Goal: Transaction & Acquisition: Purchase product/service

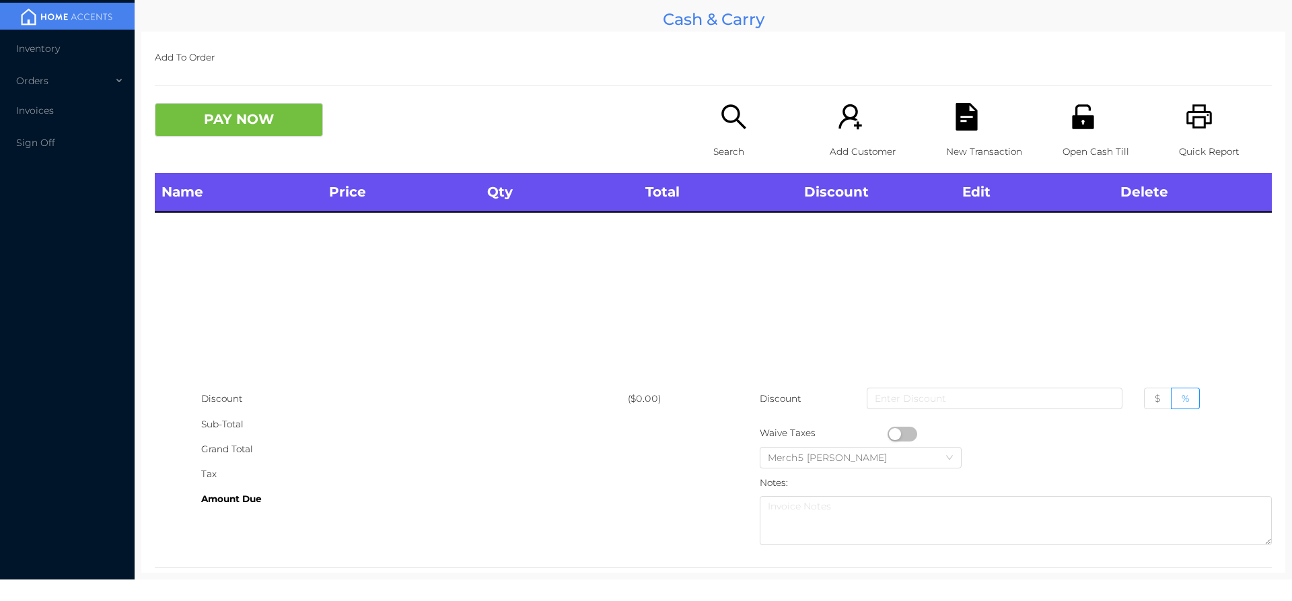
scroll to position [25, 0]
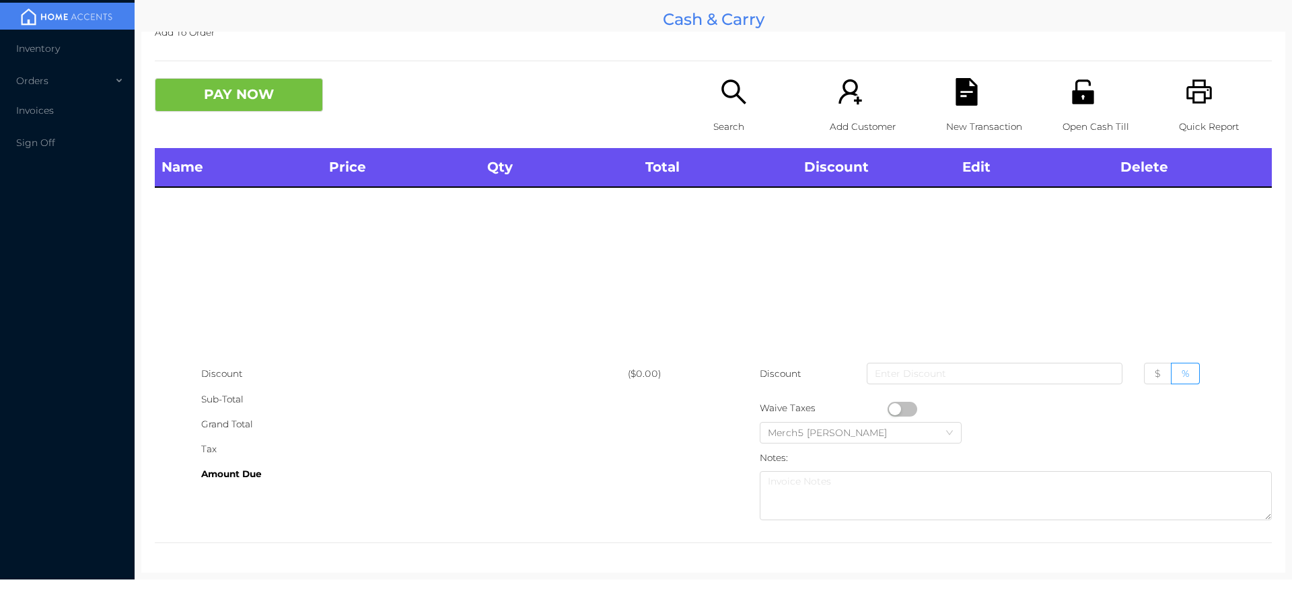
click at [723, 82] on icon "icon: search" at bounding box center [733, 91] width 24 height 24
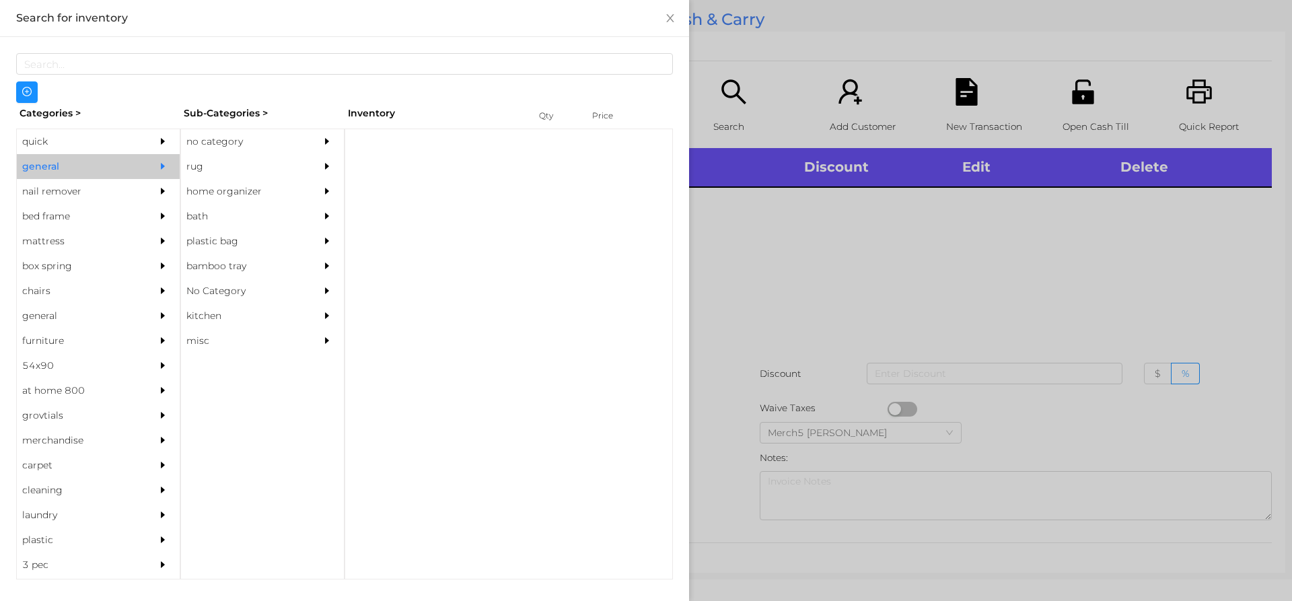
click at [303, 147] on div "no category" at bounding box center [242, 141] width 122 height 25
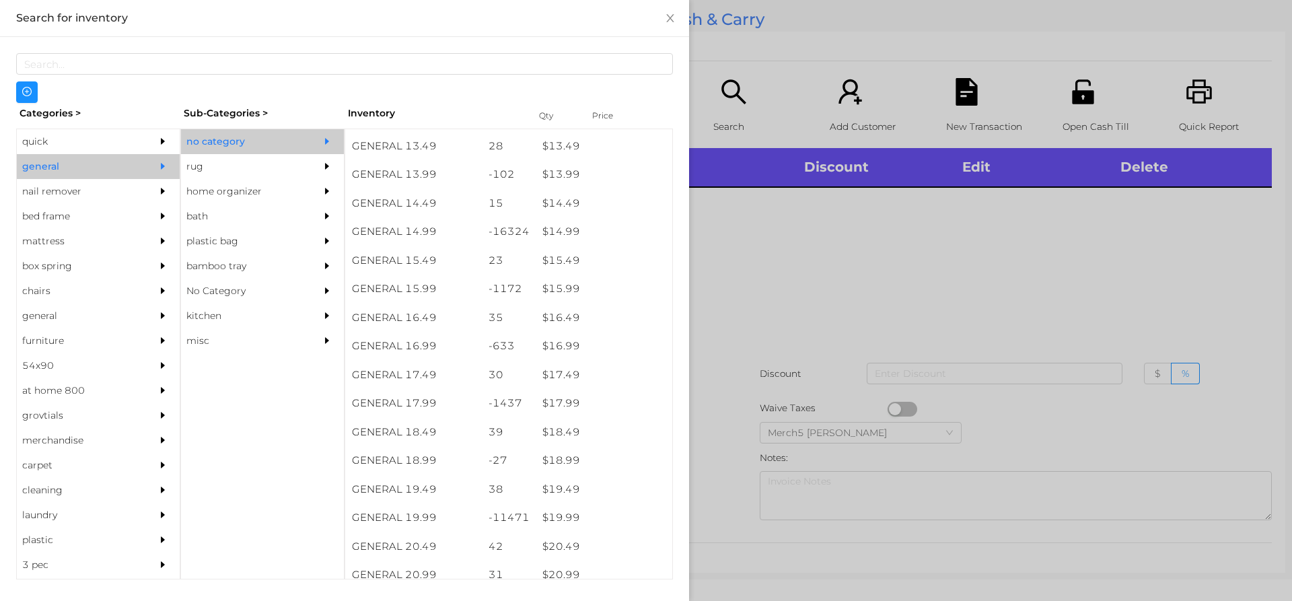
scroll to position [1079, 0]
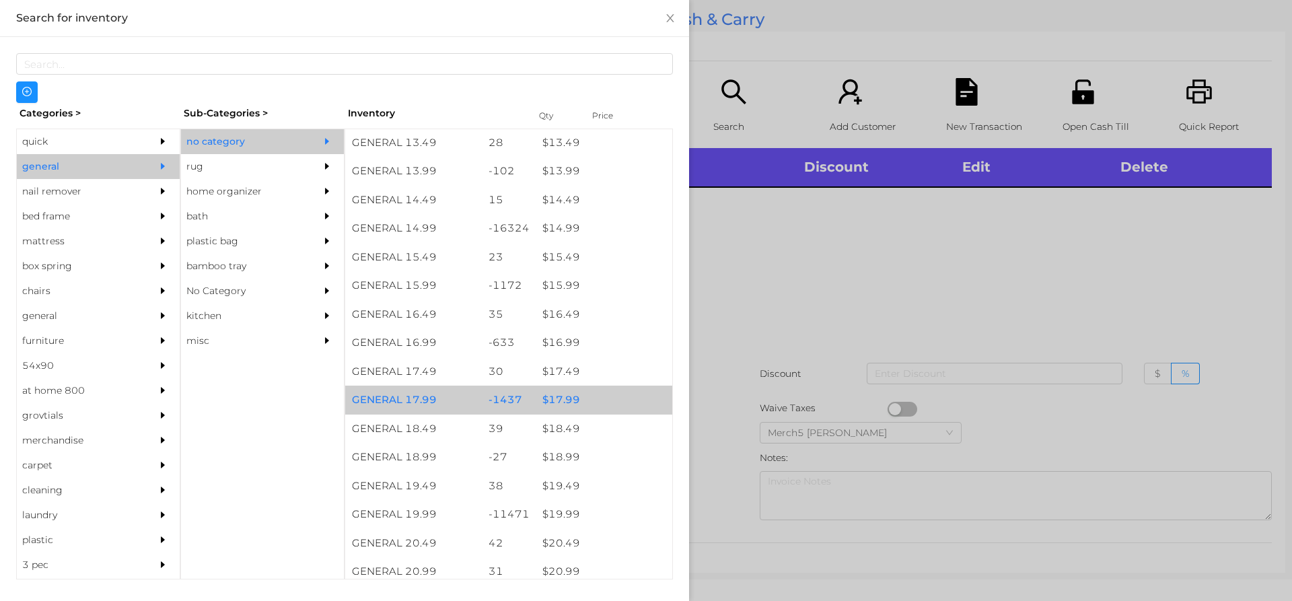
click at [602, 406] on div "$ 17.99" at bounding box center [604, 400] width 137 height 29
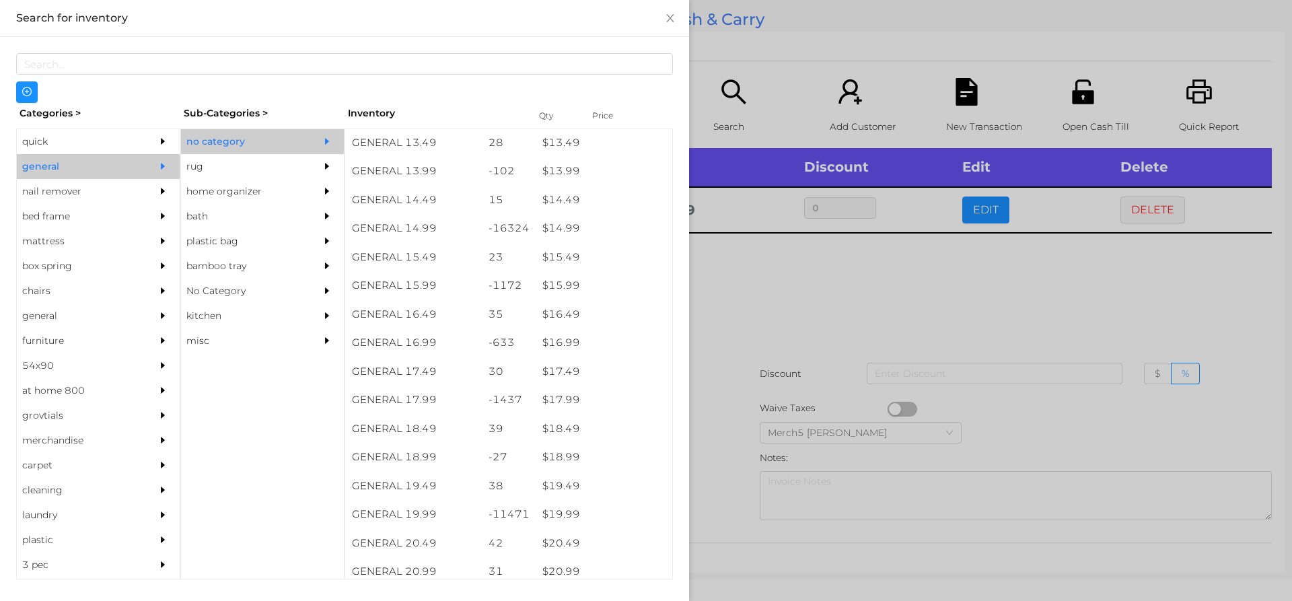
click at [819, 331] on div at bounding box center [646, 300] width 1292 height 601
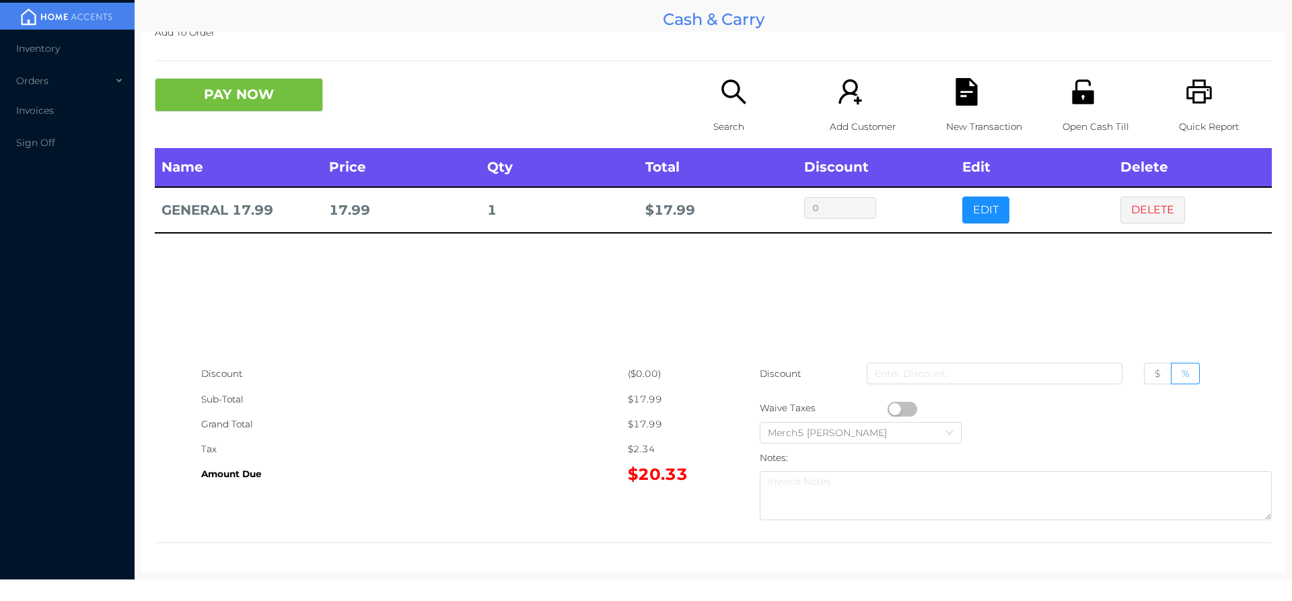
click at [293, 102] on button "PAY NOW" at bounding box center [239, 95] width 168 height 34
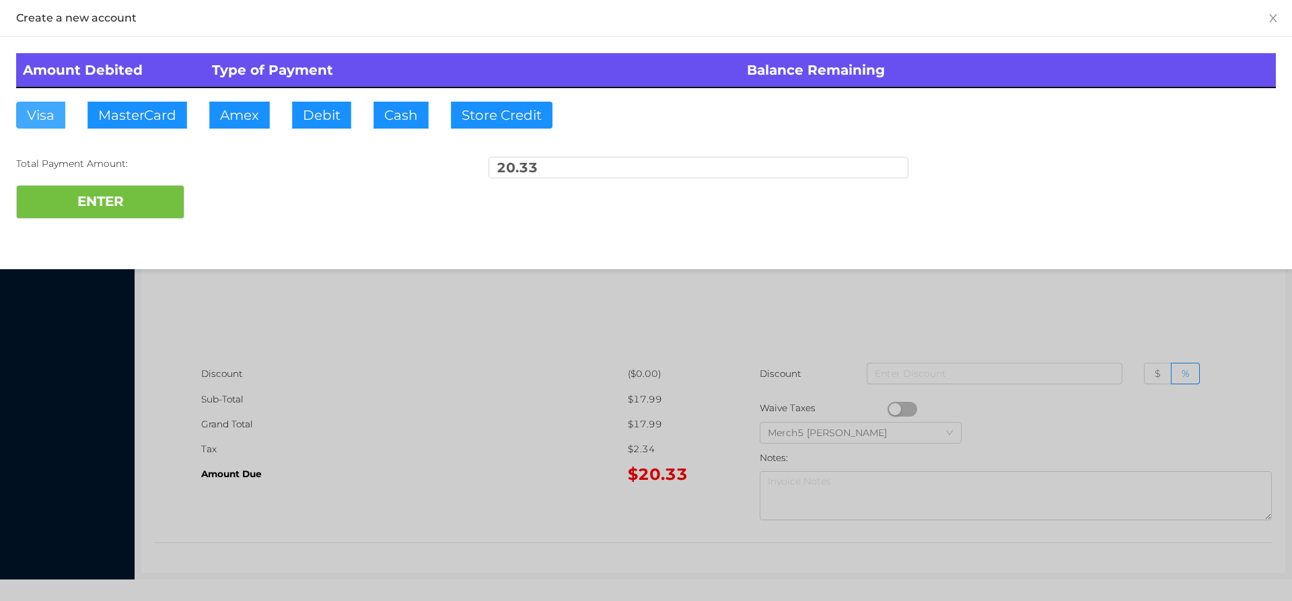
click at [45, 124] on button "Visa" at bounding box center [40, 115] width 49 height 27
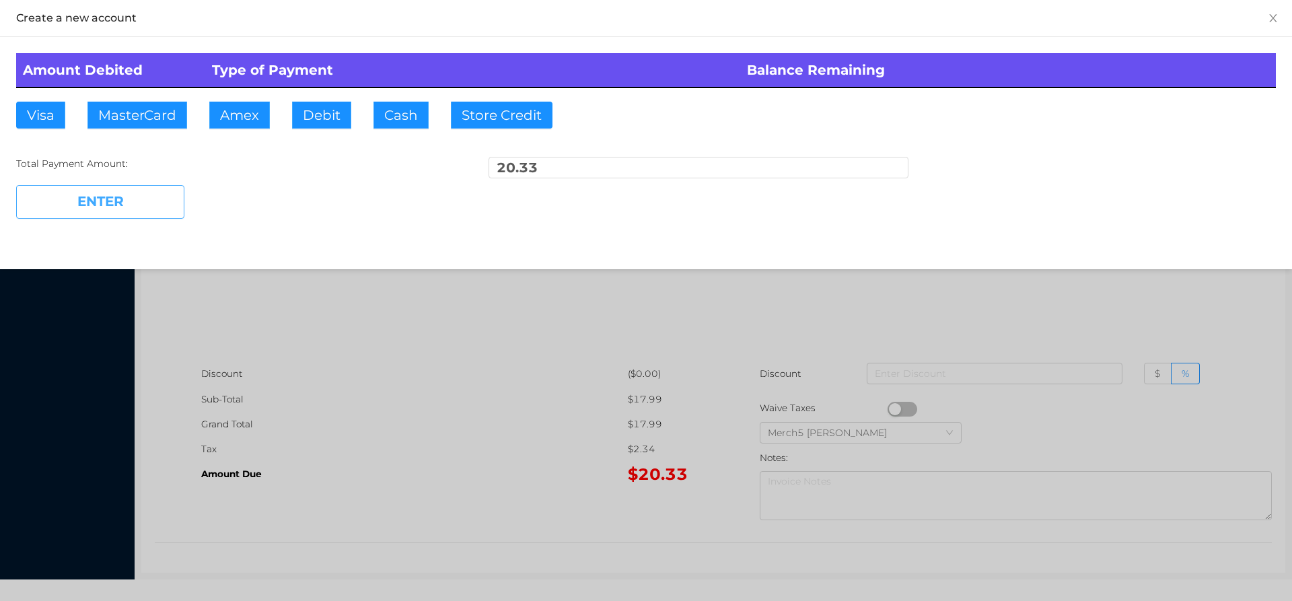
click at [144, 192] on button "ENTER" at bounding box center [100, 202] width 168 height 34
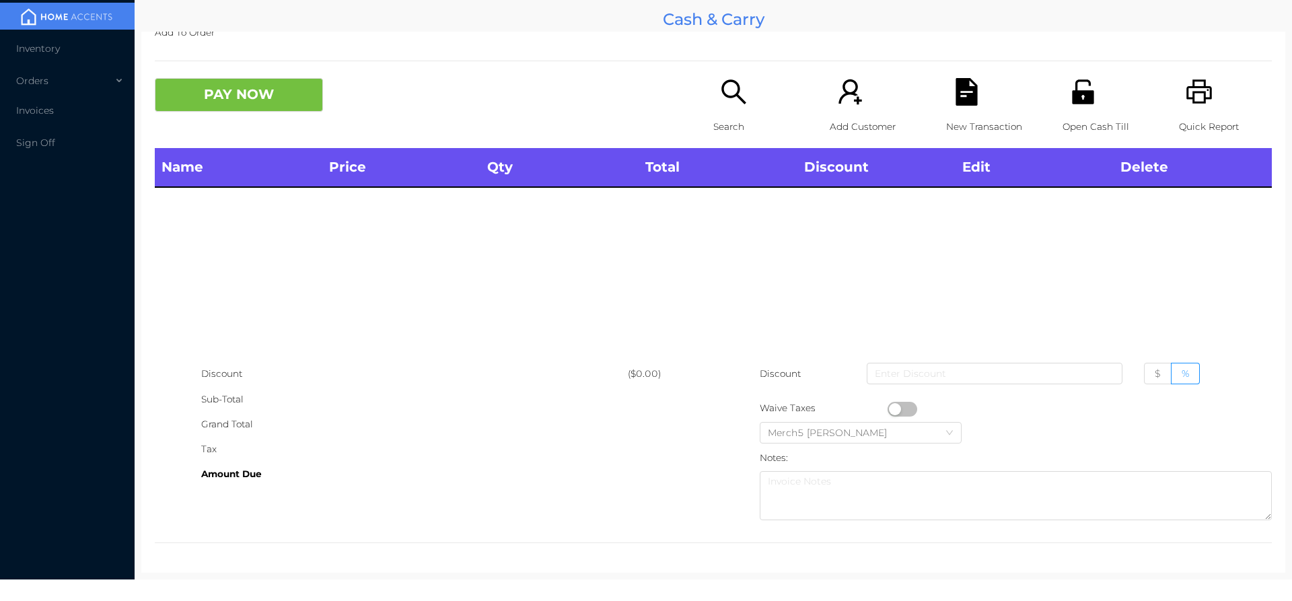
click at [727, 102] on icon "icon: search" at bounding box center [734, 92] width 28 height 28
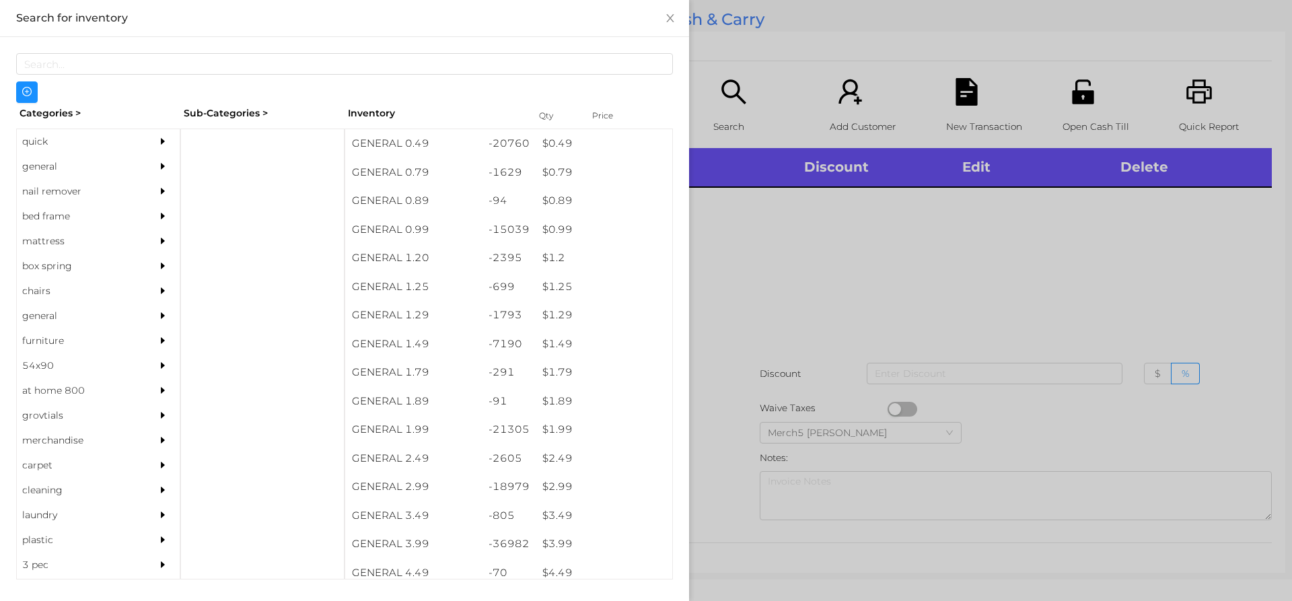
click at [920, 234] on div at bounding box center [646, 300] width 1292 height 601
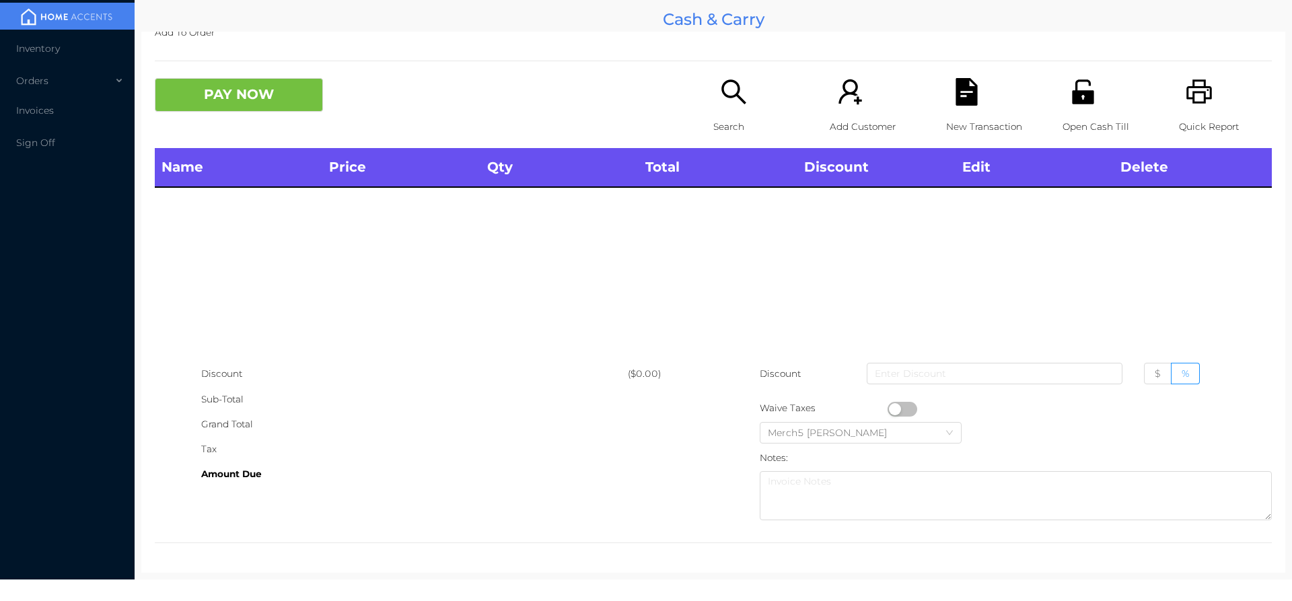
click at [747, 87] on div "Search" at bounding box center [759, 113] width 93 height 70
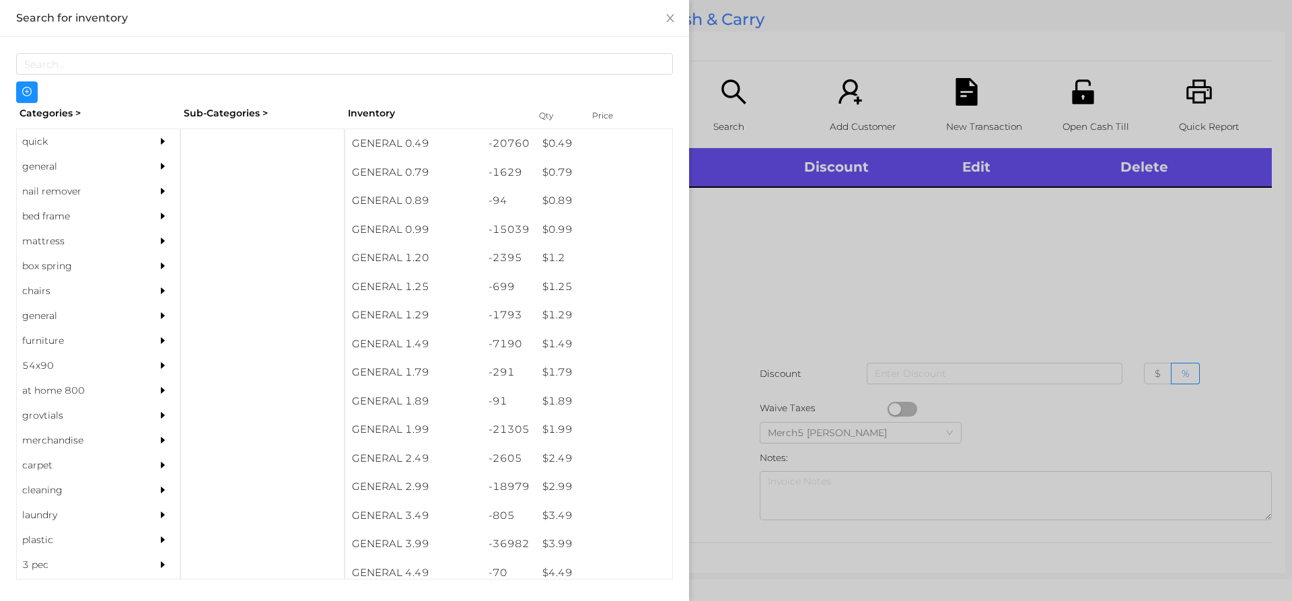
click at [838, 236] on div at bounding box center [646, 300] width 1292 height 601
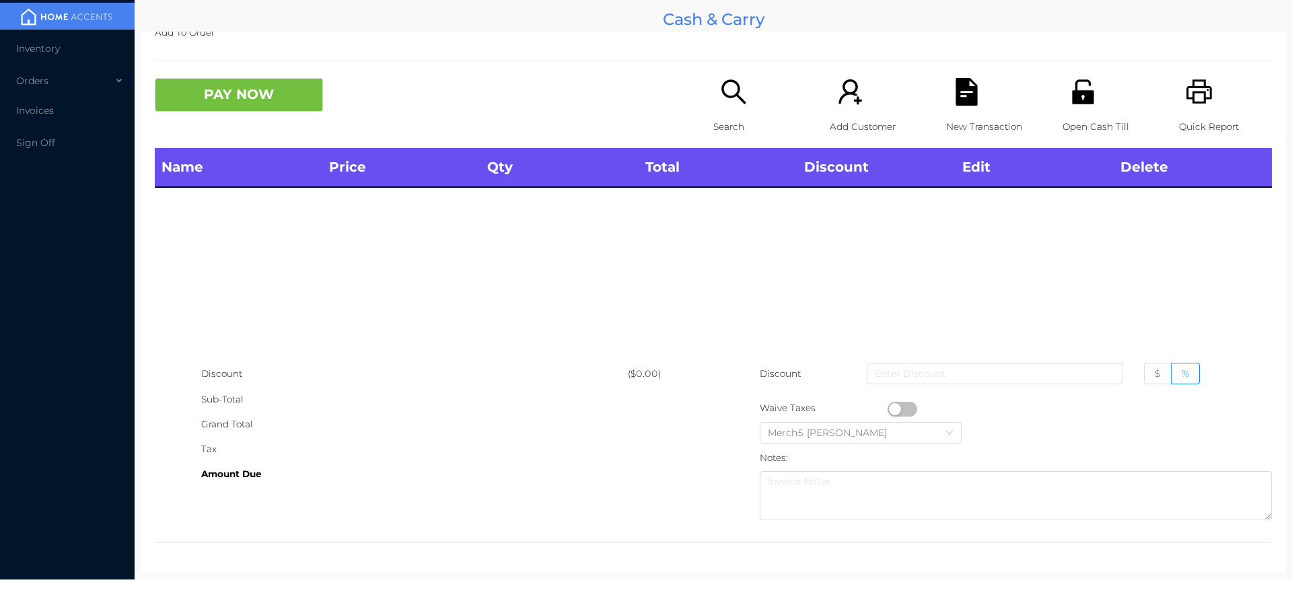
click at [1187, 98] on icon "icon: printer" at bounding box center [1200, 92] width 28 height 28
